Goal: Information Seeking & Learning: Find specific fact

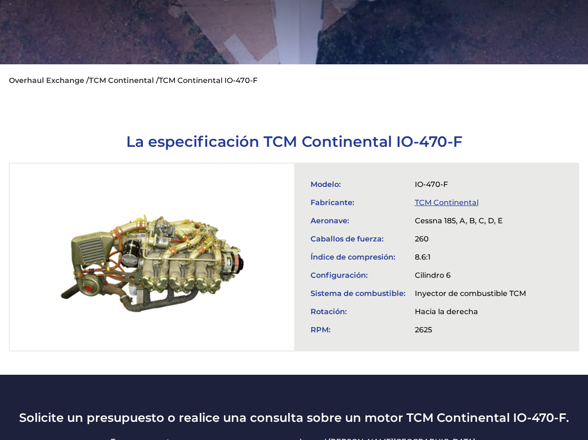
scroll to position [232, 0]
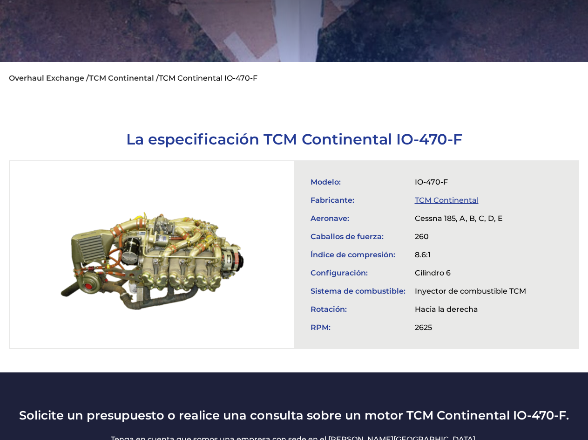
click at [267, 62] on ul "Overhaul Exchange / TCM Continental / TCM Continental IO-470-F" at bounding box center [294, 78] width 571 height 32
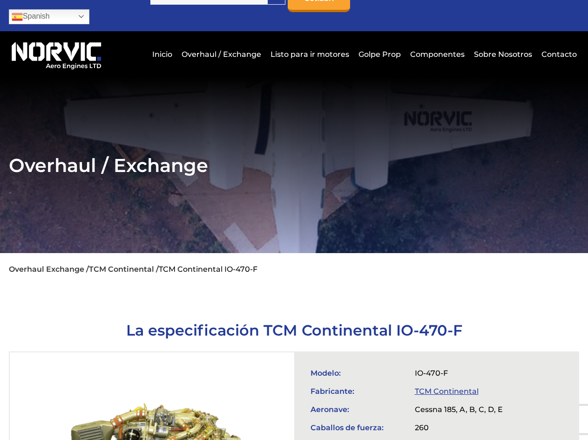
scroll to position [0, 0]
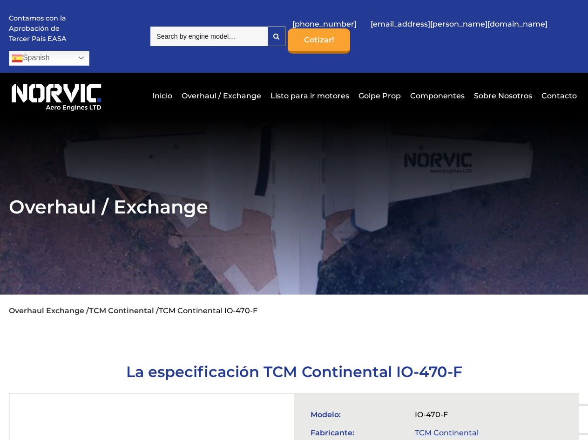
click at [250, 31] on input "search" at bounding box center [208, 37] width 117 height 20
paste input "Roll Royce-Dart 529"
click at [285, 31] on div at bounding box center [276, 36] width 17 height 19
click at [267, 27] on input "Roll Royce-Dart 529" at bounding box center [208, 37] width 117 height 20
drag, startPoint x: 287, startPoint y: 27, endPoint x: 0, endPoint y: 37, distance: 287.6
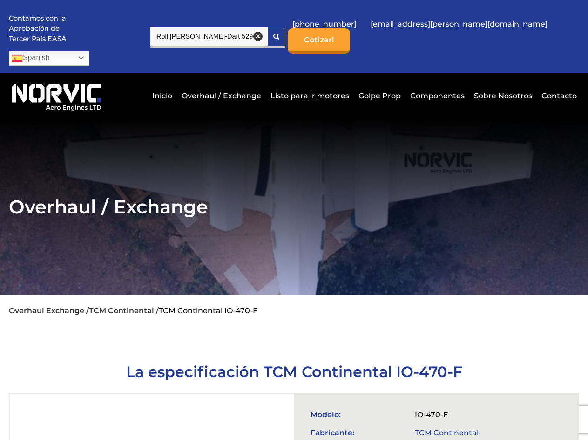
paste input "PW-JT12A"
click at [280, 33] on icon at bounding box center [276, 36] width 6 height 7
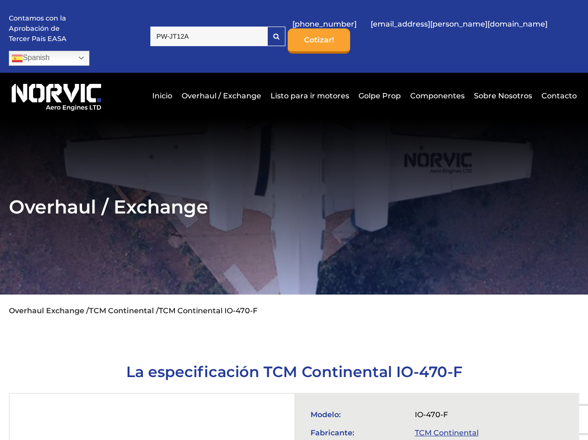
drag, startPoint x: 299, startPoint y: 27, endPoint x: 85, endPoint y: 34, distance: 213.5
click at [85, 34] on div "Contamos con la Aprobación de Tercer País EASA Spanish Dutch English French Ger…" at bounding box center [294, 36] width 571 height 73
paste input "Allison 250"
type input "Allison 250"
drag, startPoint x: 321, startPoint y: 35, endPoint x: 316, endPoint y: 67, distance: 31.6
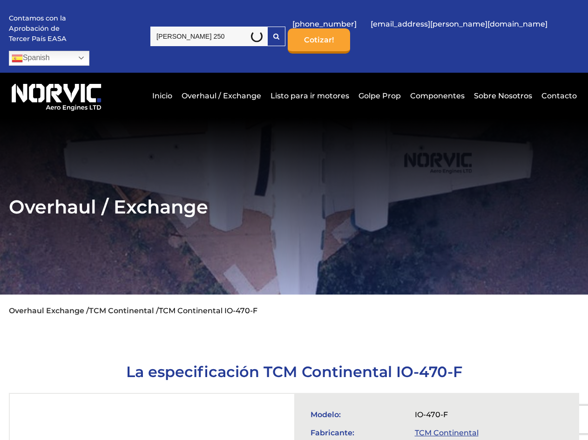
click at [285, 35] on div at bounding box center [276, 36] width 17 height 19
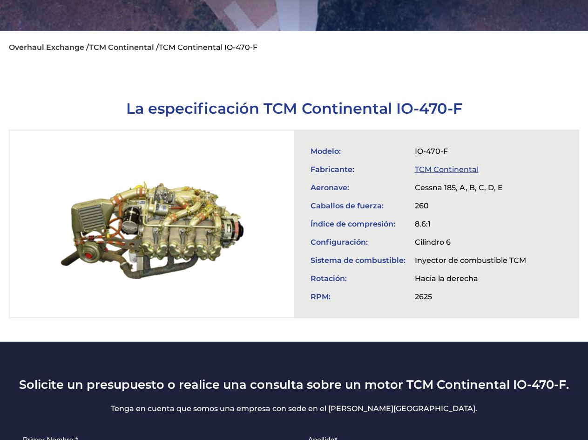
scroll to position [140, 0]
